Goal: Task Accomplishment & Management: Use online tool/utility

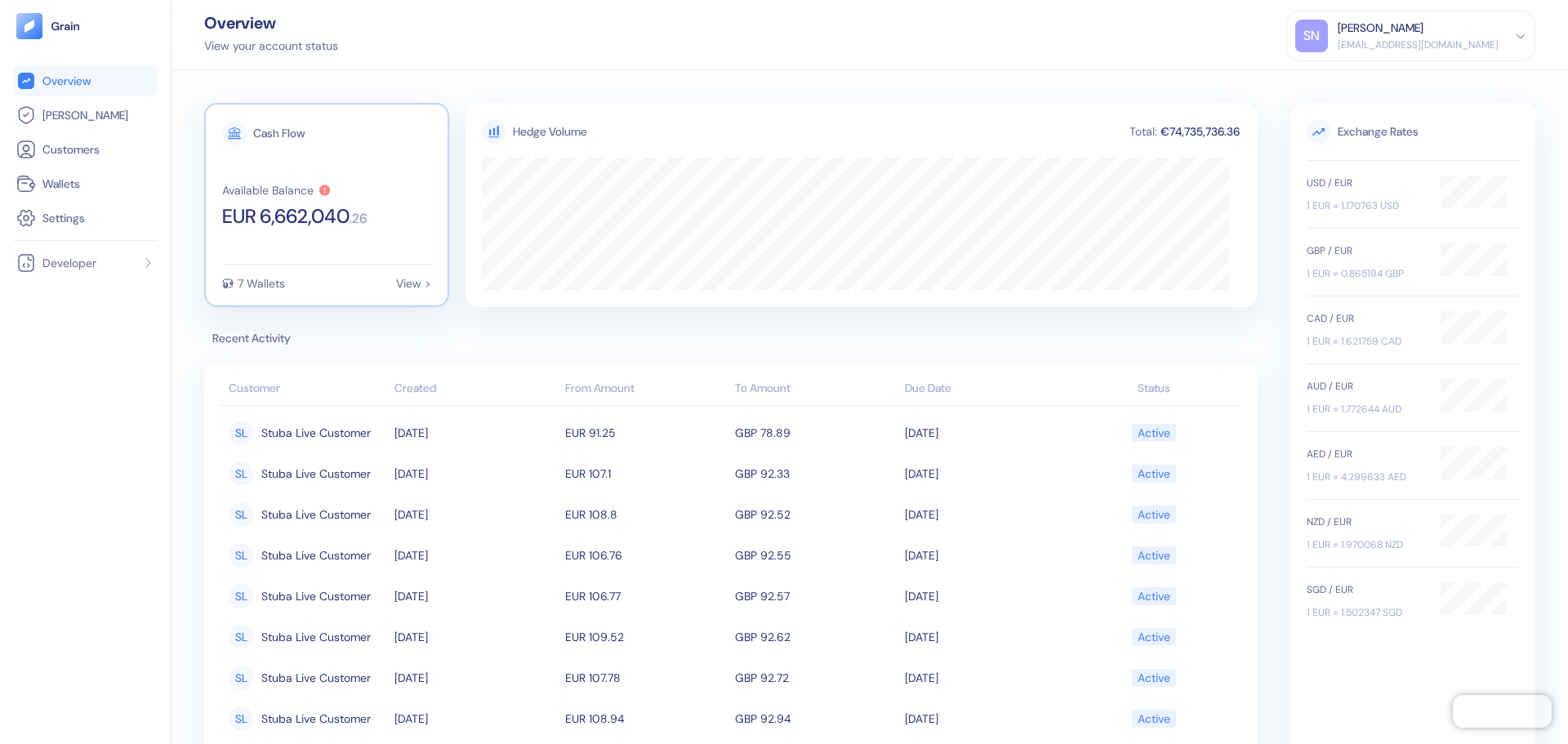
click at [341, 251] on div "Cash Flow Available Balance EUR 6,662,040 . 26 7 Wallets View >" at bounding box center [326, 205] width 245 height 204
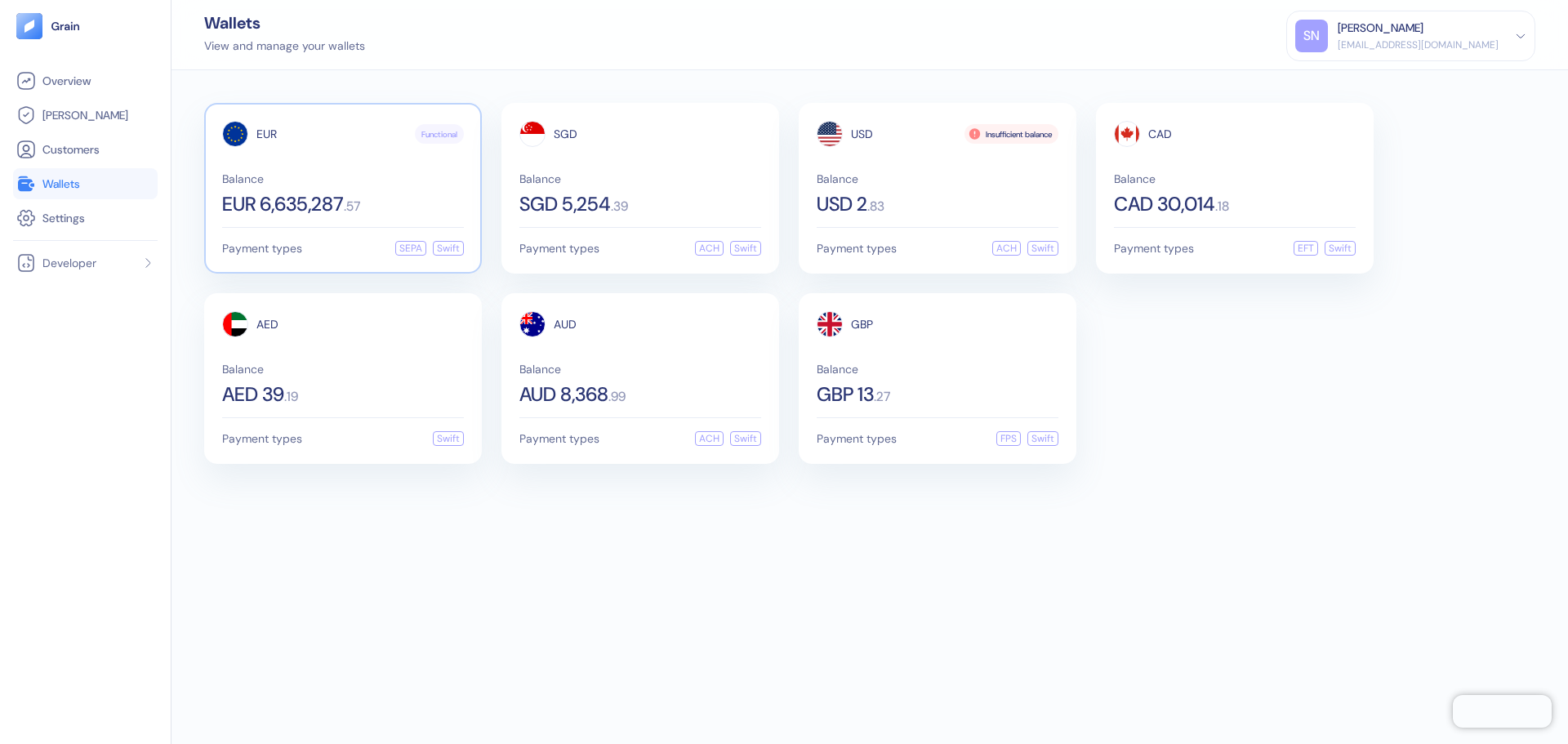
click at [357, 256] on div "EUR Functional Balance EUR 6,635,287 . 57 Payment types SEPA Swift" at bounding box center [342, 188] width 278 height 171
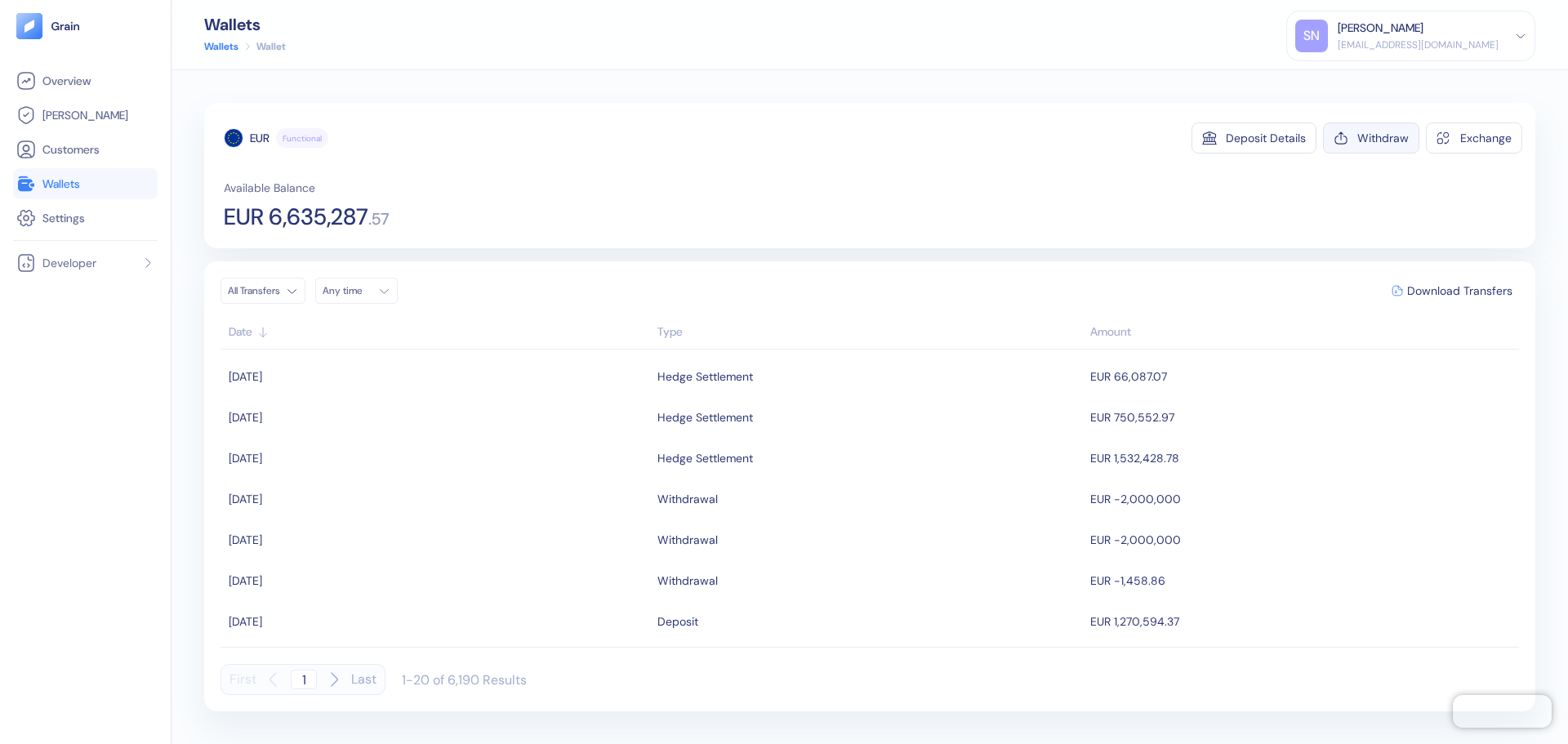
click at [1373, 135] on div "Withdraw" at bounding box center [1383, 138] width 52 height 12
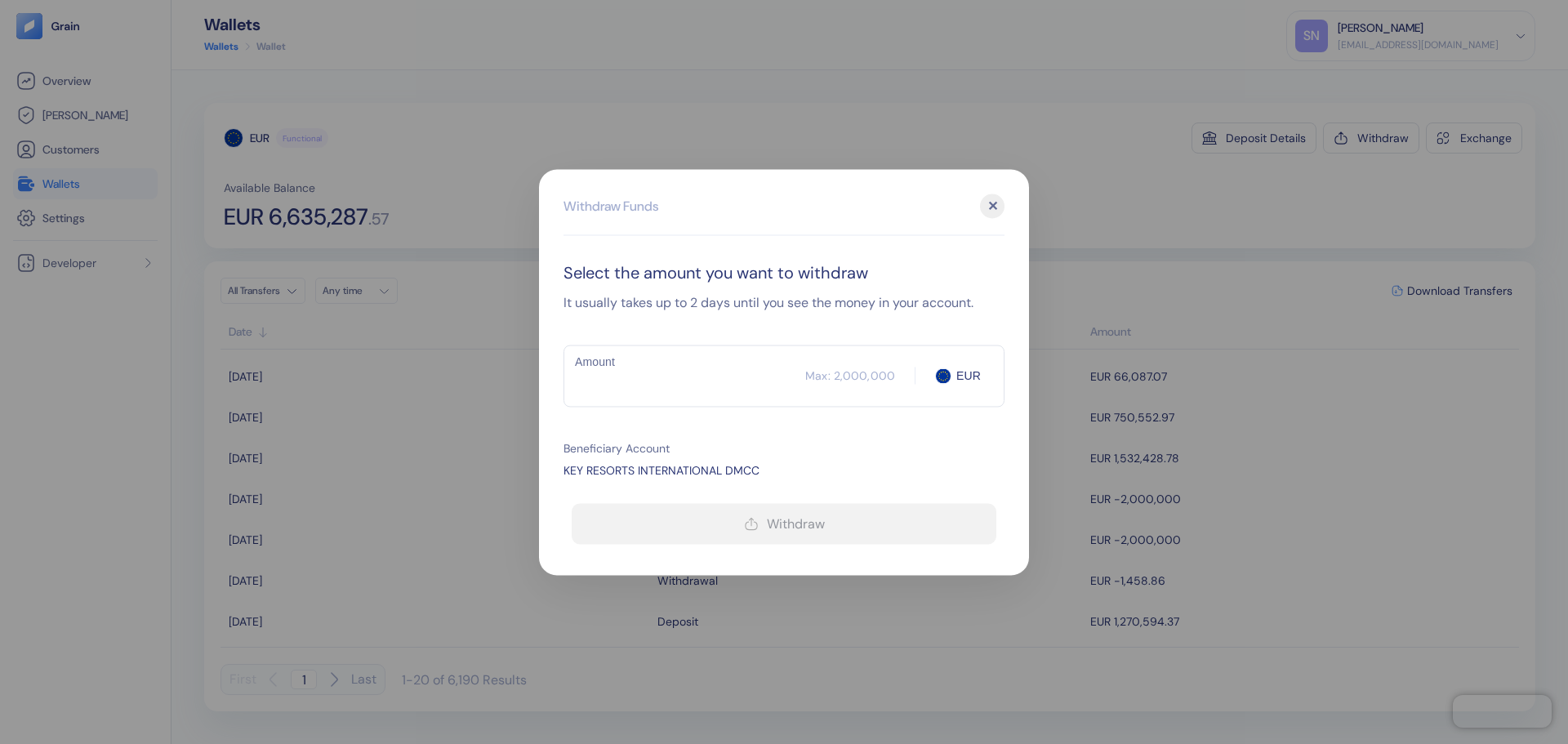
click at [623, 378] on input "Amount" at bounding box center [684, 376] width 242 height 40
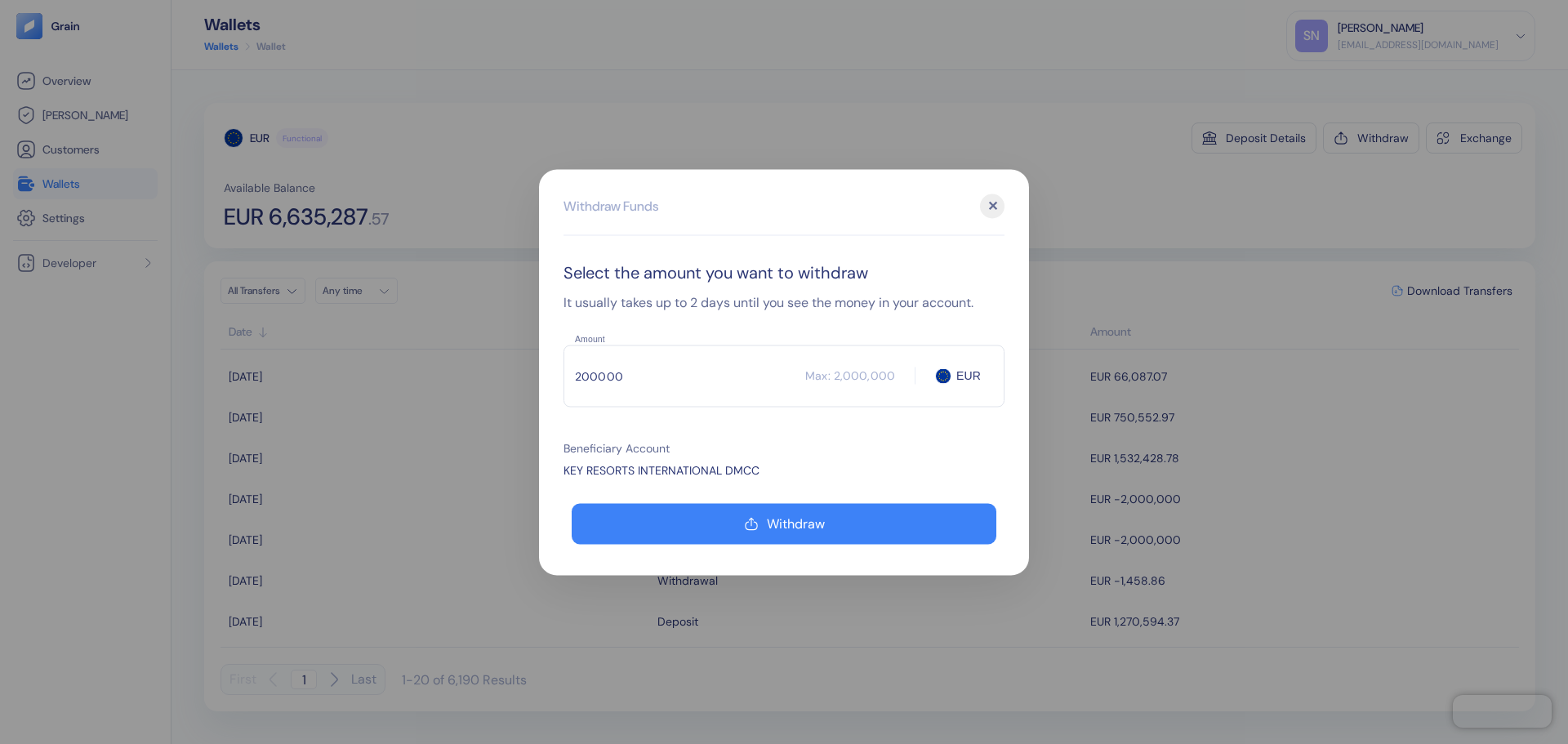
type input "2000000"
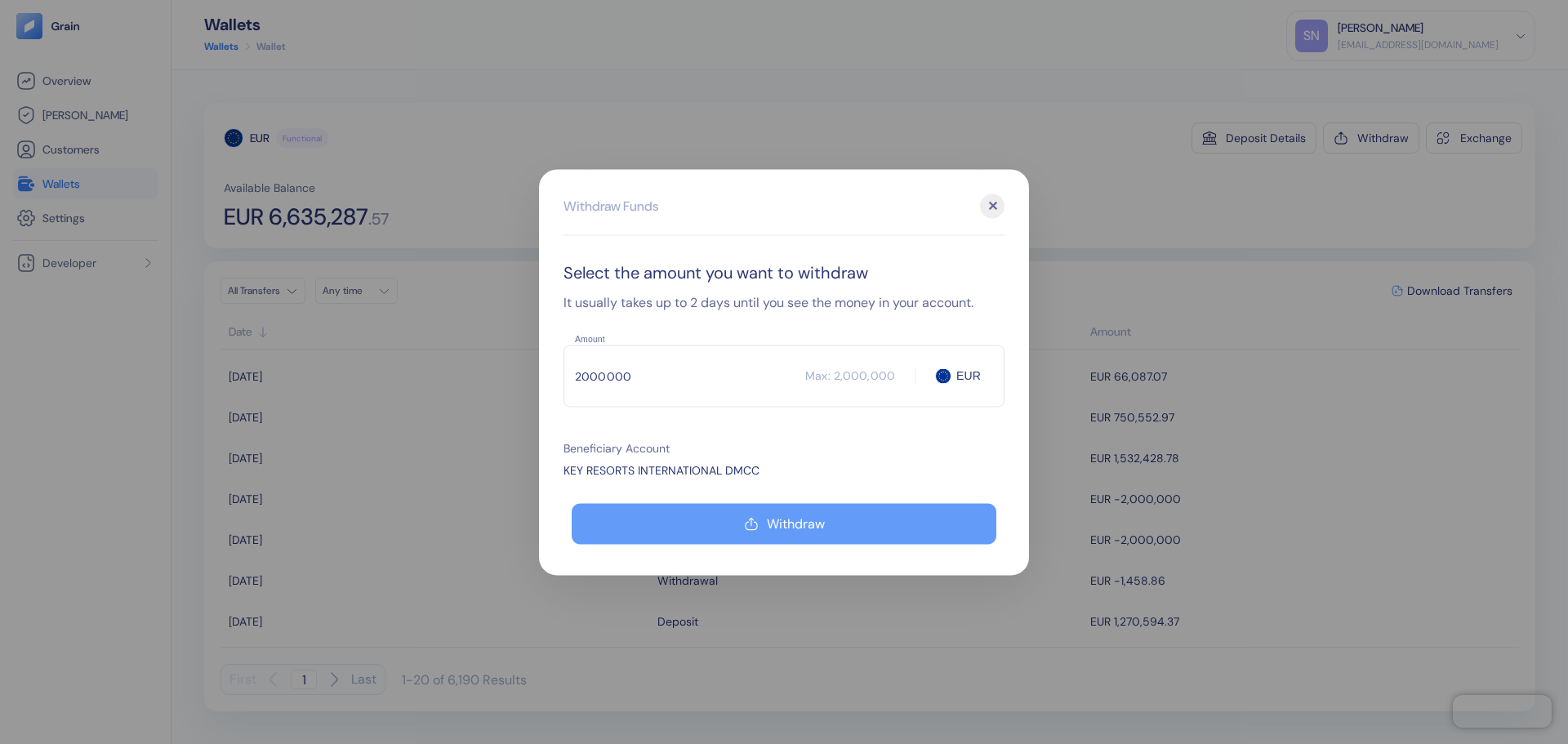
click at [743, 525] on div "button" at bounding box center [750, 523] width 16 height 16
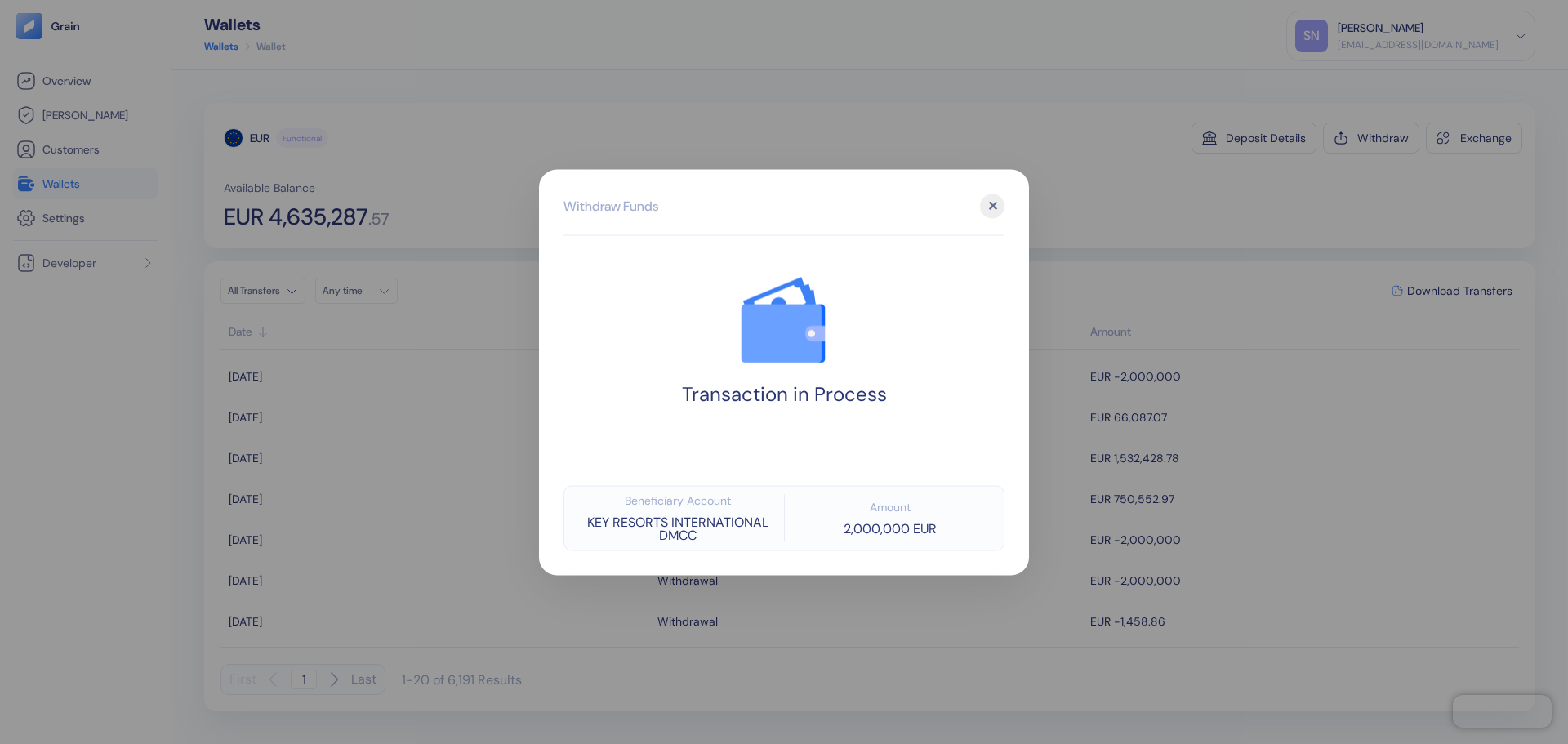
click at [1120, 246] on div at bounding box center [784, 372] width 1568 height 744
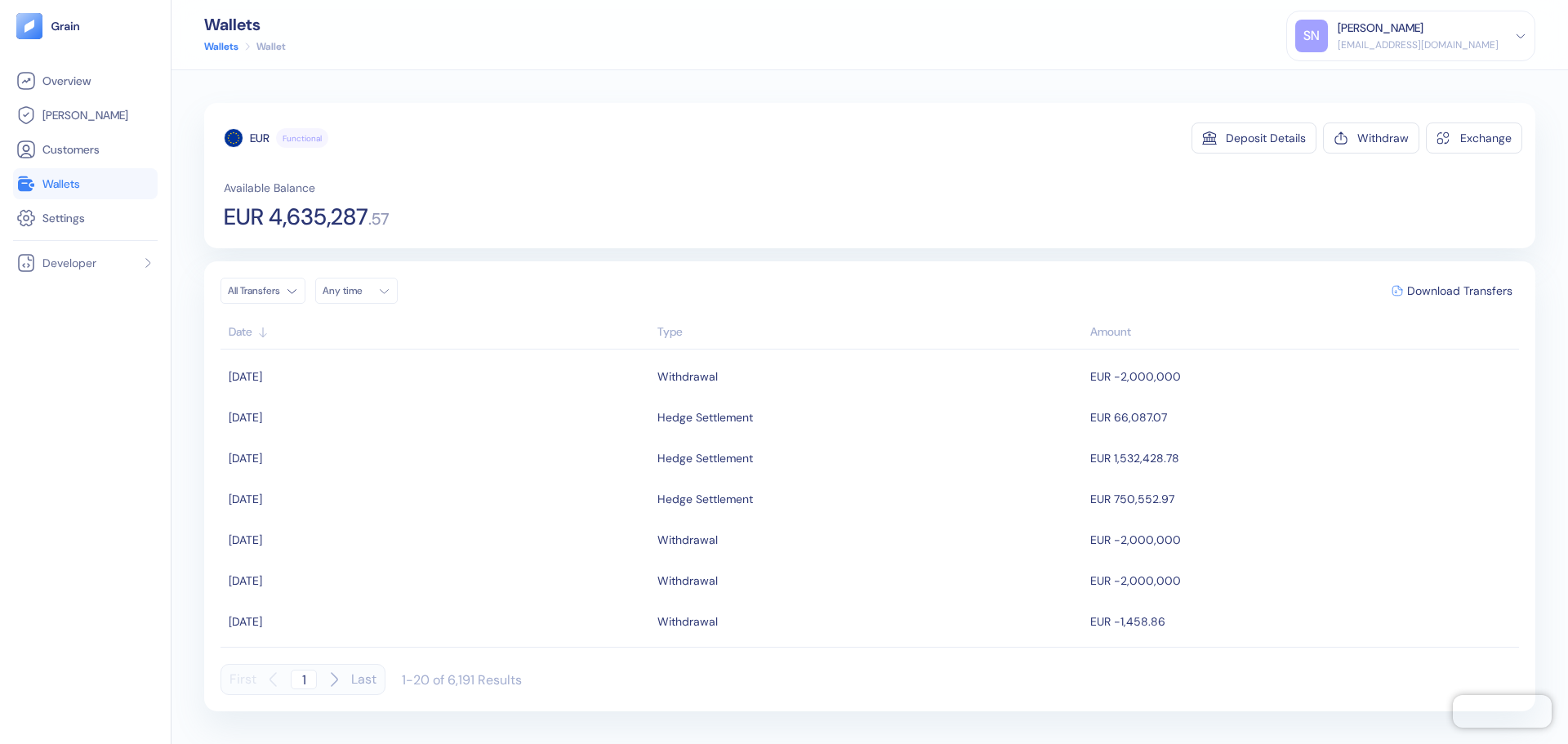
click at [94, 191] on link "Wallets" at bounding box center [86, 184] width 138 height 19
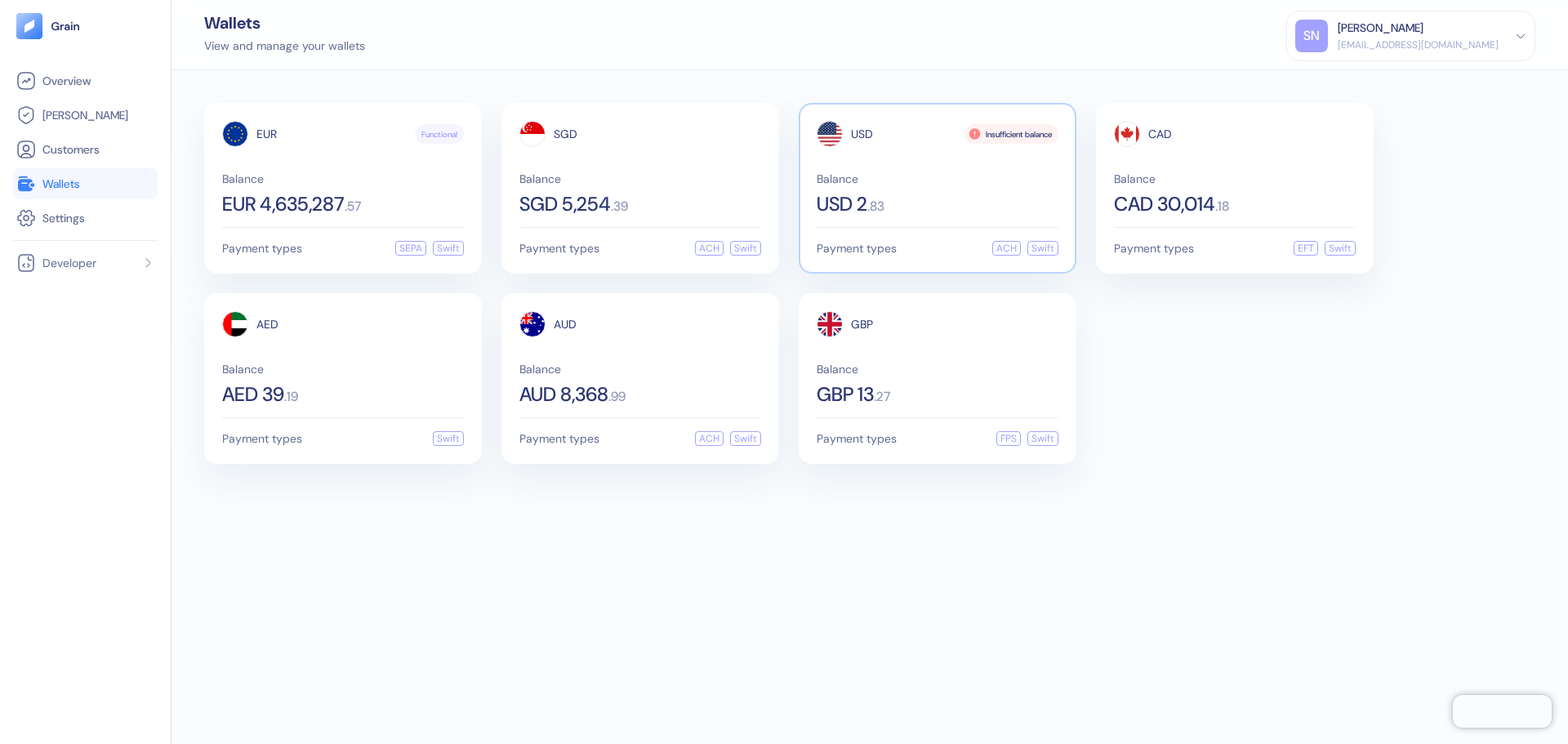
click at [1036, 170] on div "USD Insufficient balance Balance USD 2 . 83" at bounding box center [938, 167] width 242 height 93
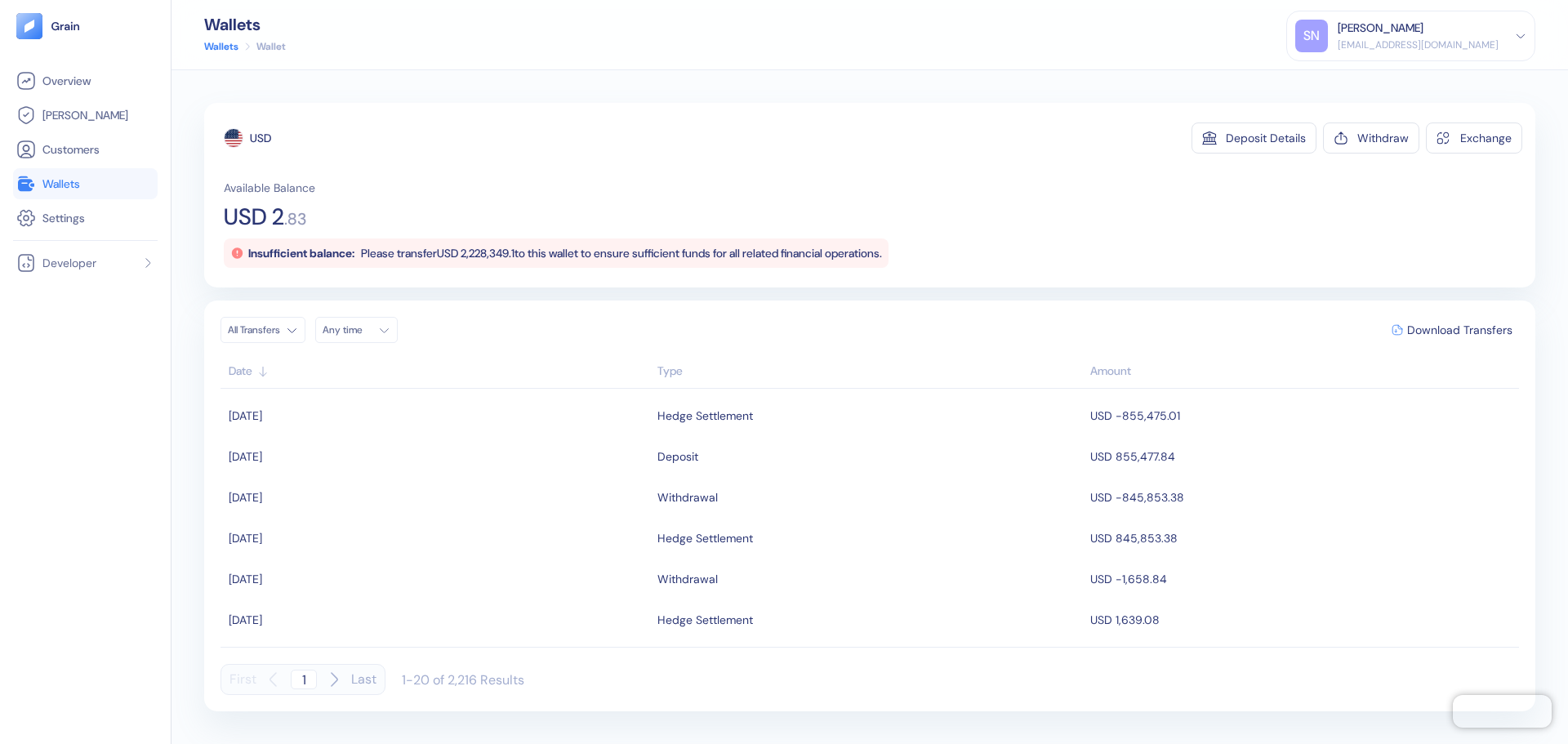
click at [482, 259] on span "Please transfer USD 2,228,349.1 to this wallet to ensure sufficient funds for a…" at bounding box center [622, 253] width 521 height 14
click at [68, 73] on span "Overview" at bounding box center [66, 81] width 48 height 16
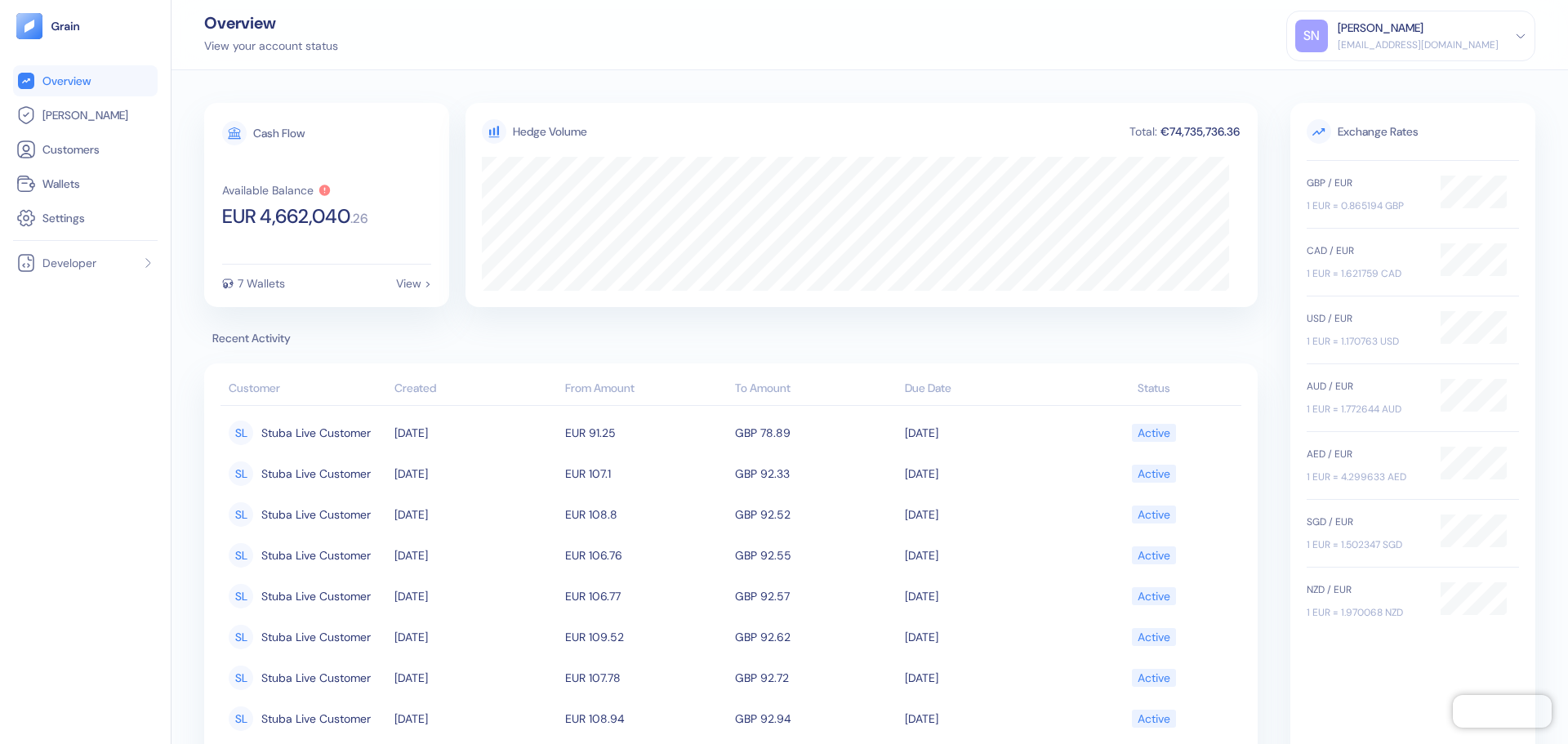
click at [1260, 302] on div "Cash Flow Available Balance EUR 4,662,040 . 26 7 Wallets View > Hedge Volume To…" at bounding box center [869, 473] width 1331 height 741
